Goal: Find contact information: Find contact information

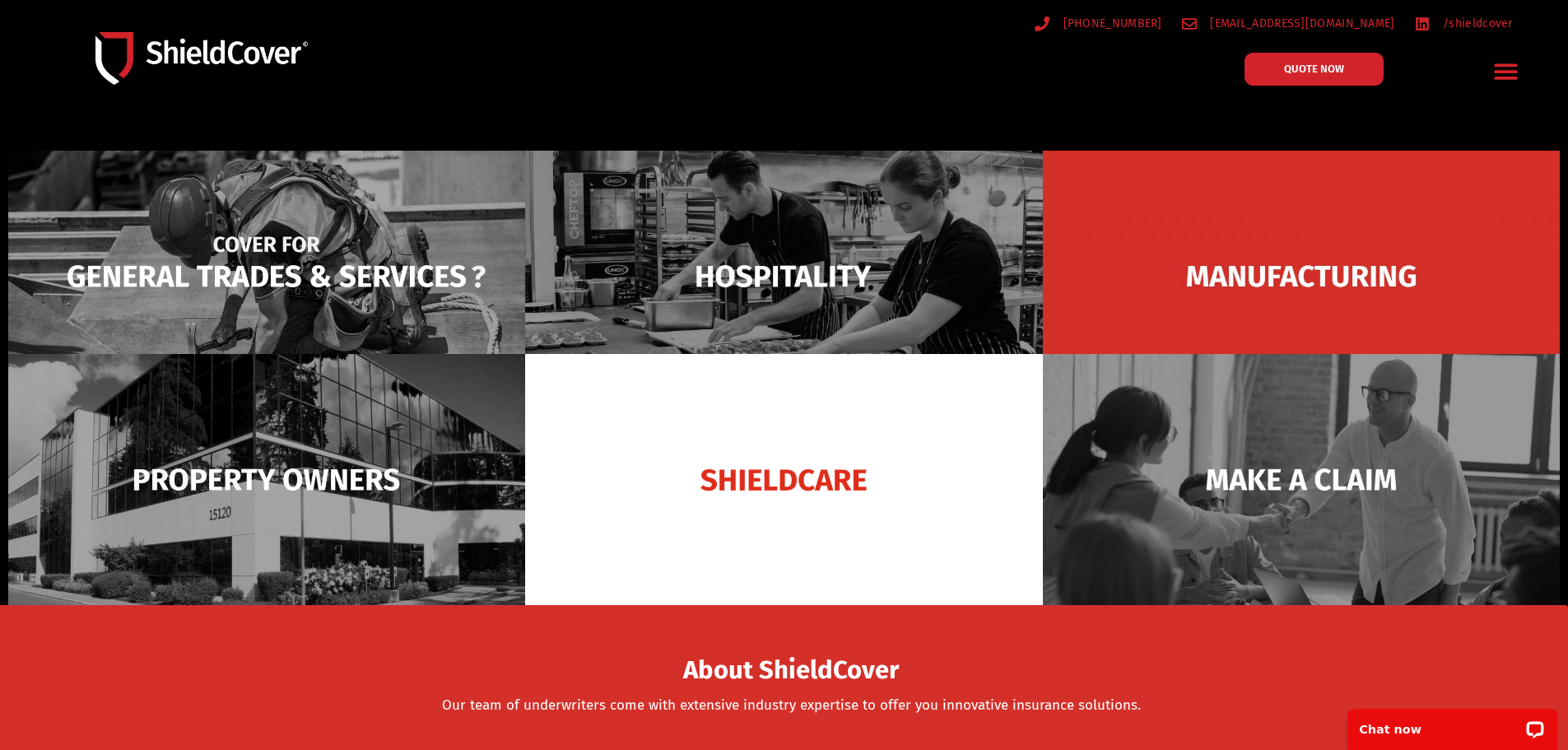
click at [312, 234] on img at bounding box center [266, 276] width 517 height 251
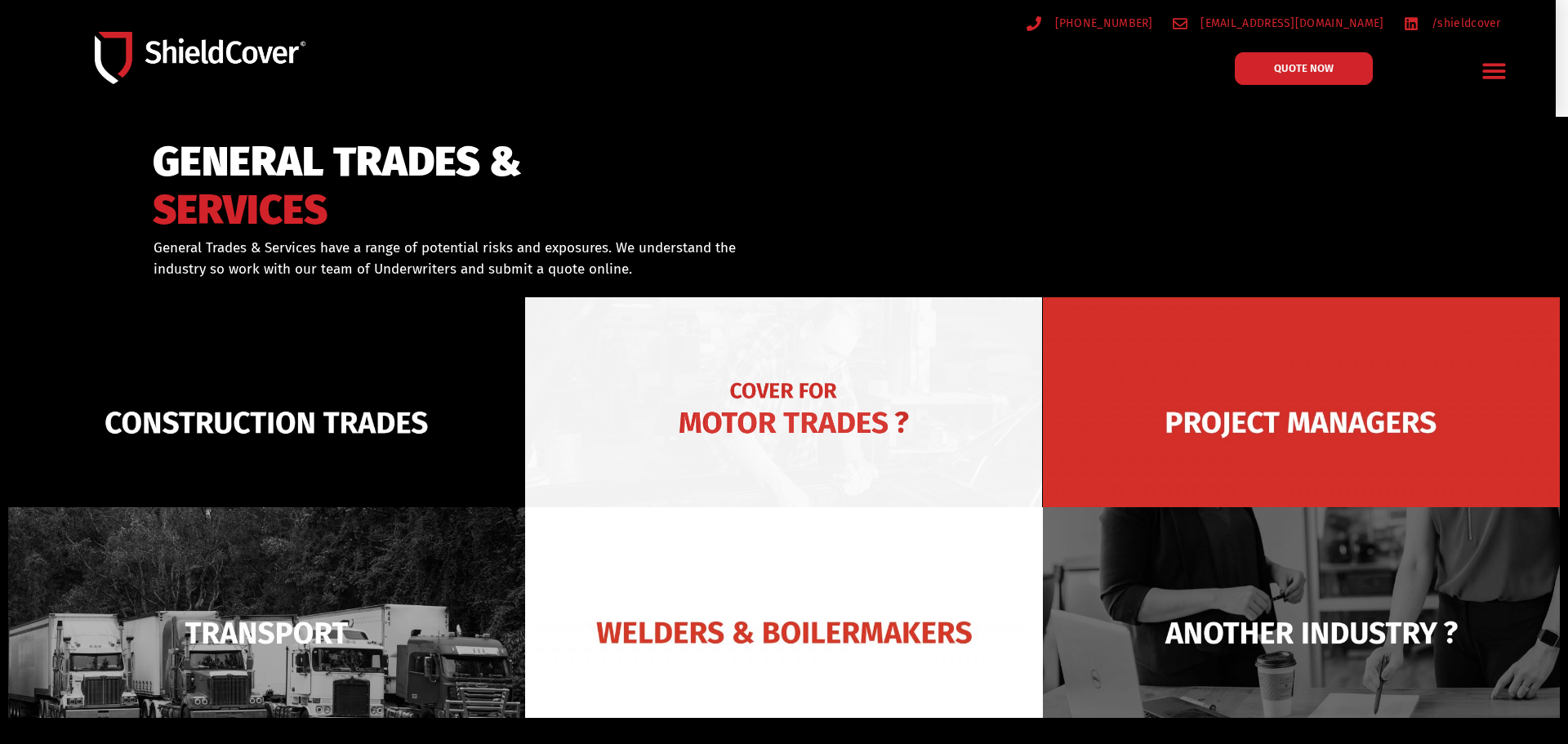
click at [790, 376] on img at bounding box center [784, 423] width 517 height 251
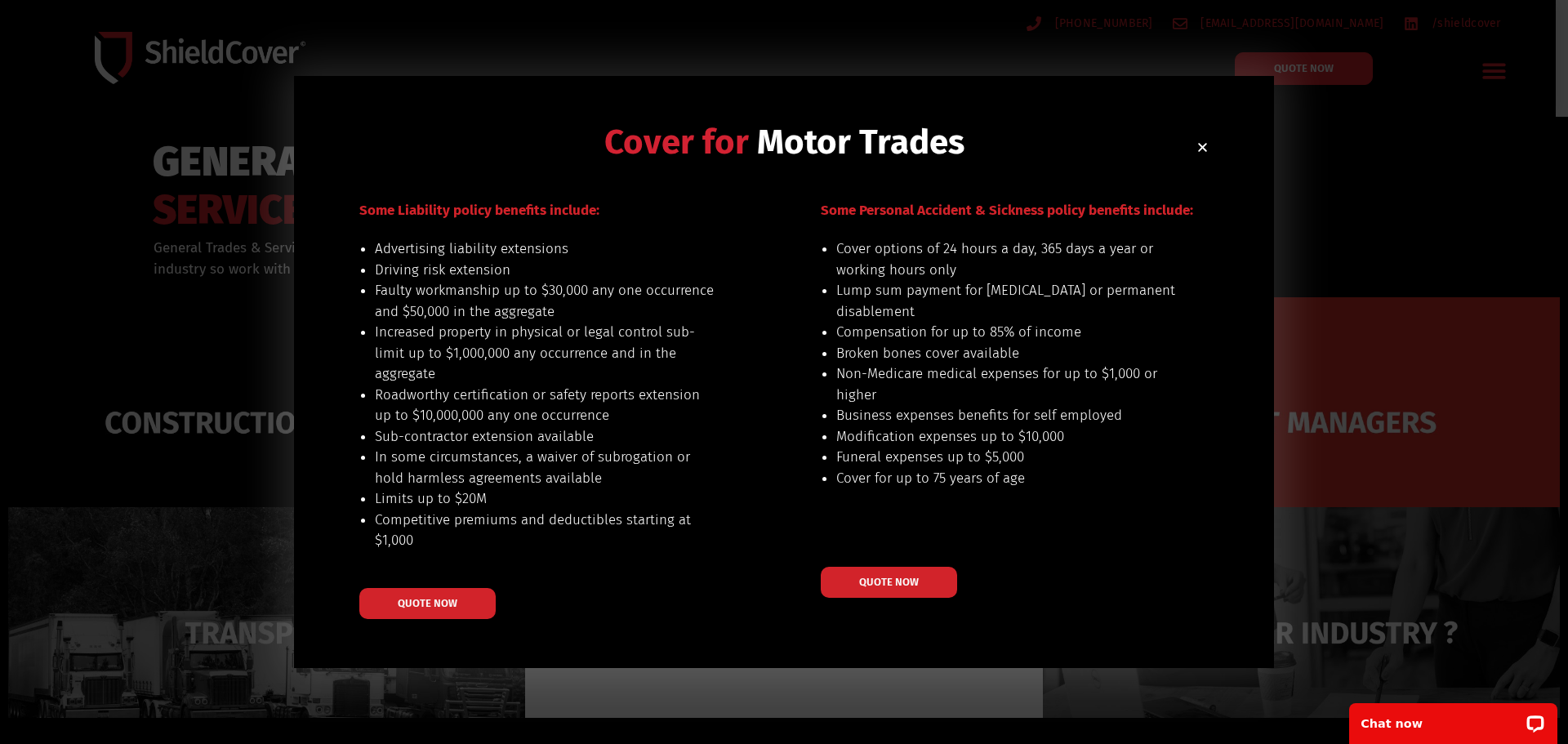
click at [1200, 148] on icon "Close" at bounding box center [1202, 147] width 12 height 12
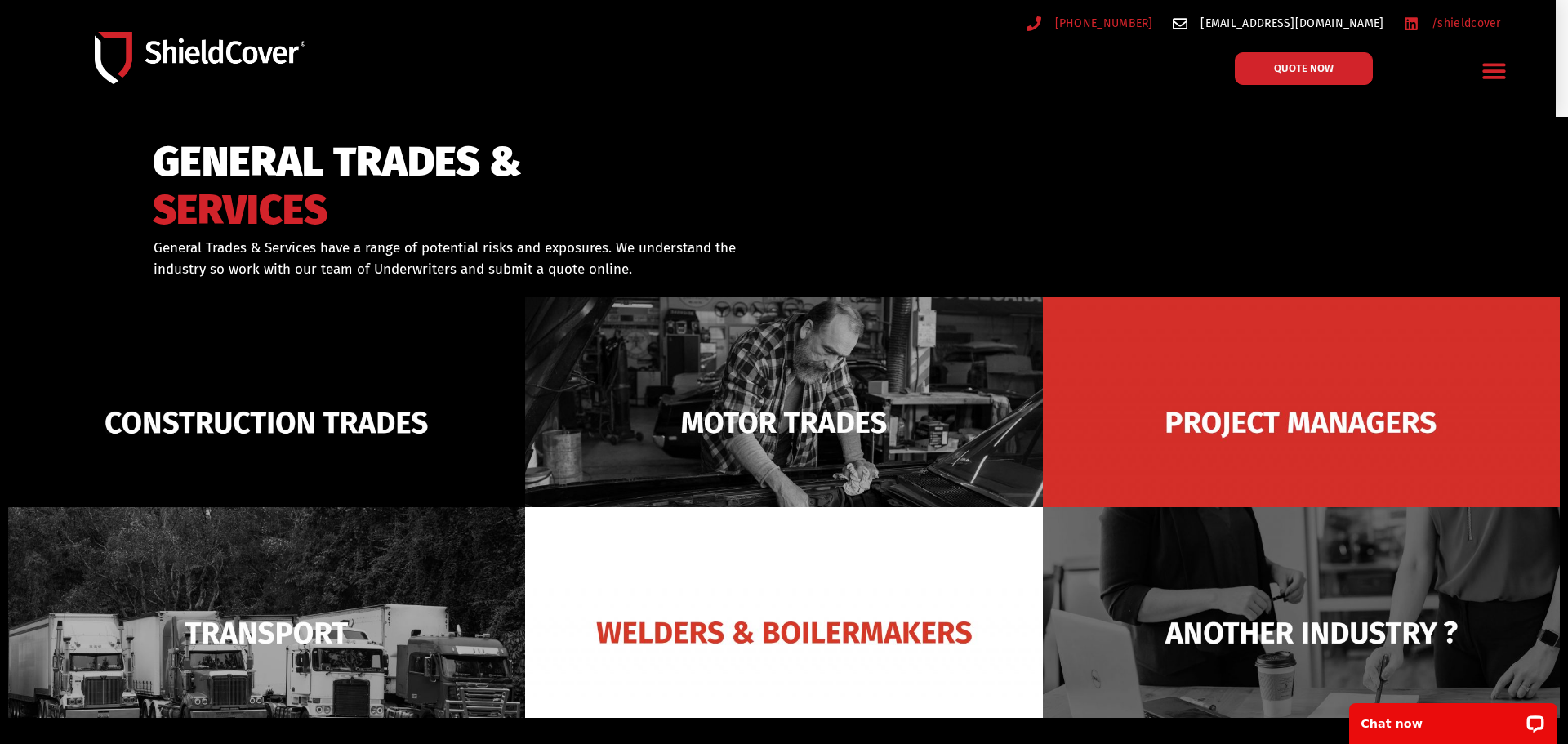
click at [1361, 21] on span "[EMAIL_ADDRESS][DOMAIN_NAME]" at bounding box center [1289, 24] width 187 height 21
